Goal: Check status: Check status

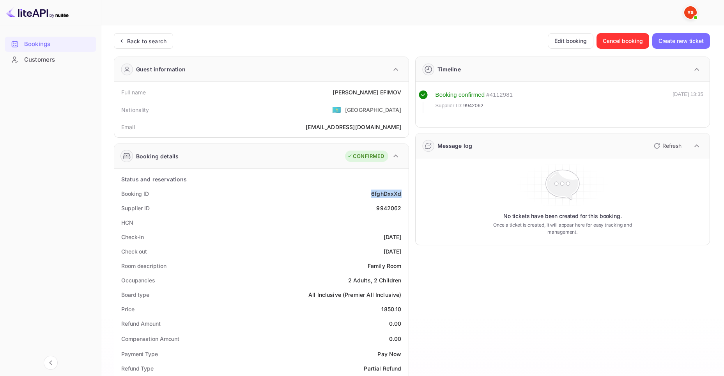
click at [37, 49] on div "Bookings" at bounding box center [51, 44] width 92 height 15
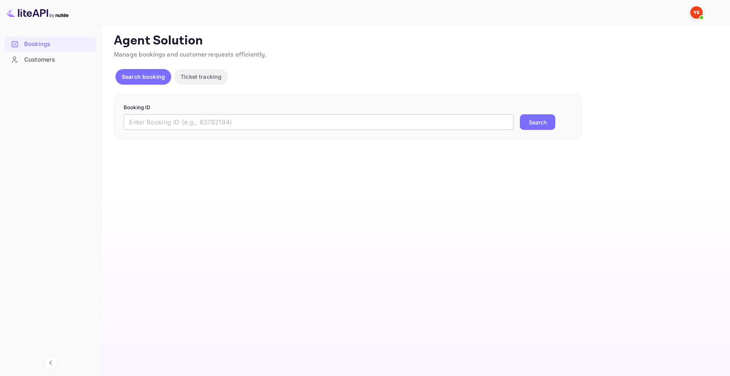
click at [333, 126] on input "text" at bounding box center [319, 122] width 390 height 16
paste input "8471474"
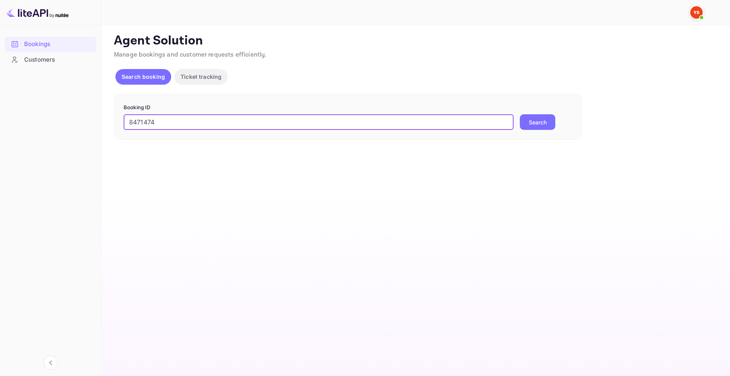
type input "8471474"
click at [545, 117] on button "Search" at bounding box center [537, 122] width 35 height 16
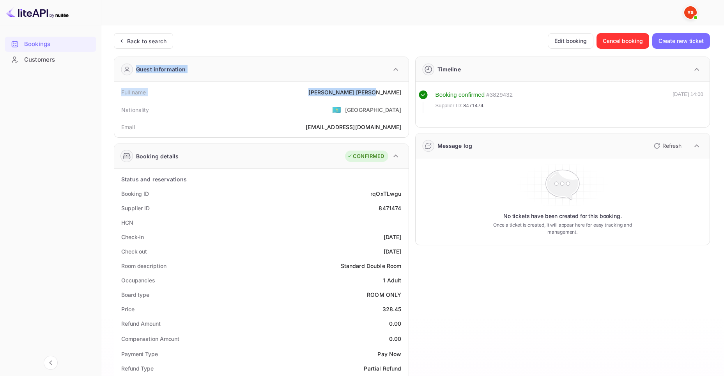
drag, startPoint x: 331, startPoint y: 92, endPoint x: 390, endPoint y: 95, distance: 59.8
drag, startPoint x: 329, startPoint y: 92, endPoint x: 402, endPoint y: 93, distance: 72.6
click at [402, 93] on div "Full name [PERSON_NAME]" at bounding box center [261, 92] width 288 height 14
copy div "[PERSON_NAME]"
drag, startPoint x: 382, startPoint y: 308, endPoint x: 401, endPoint y: 309, distance: 18.7
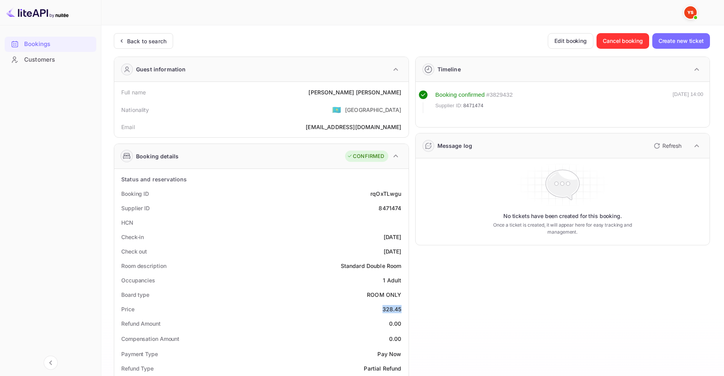
click at [401, 309] on div "328.45" at bounding box center [392, 309] width 19 height 8
copy div "328.45"
